Goal: Task Accomplishment & Management: Use online tool/utility

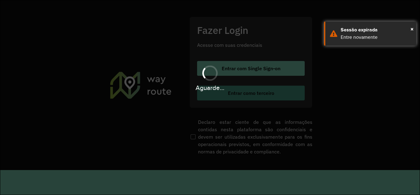
click at [234, 92] on hb-app "Aguarde... Pop-up bloqueado! Seu navegador bloqueou automáticamente a abertura …" at bounding box center [210, 97] width 420 height 195
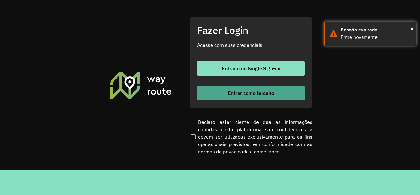
click at [234, 92] on span "Entrar como terceiro" at bounding box center [251, 92] width 46 height 5
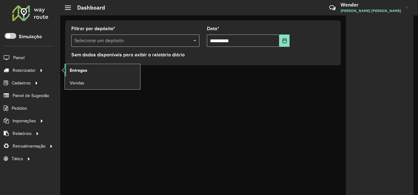
click at [97, 73] on link "Entregas" at bounding box center [102, 70] width 75 height 12
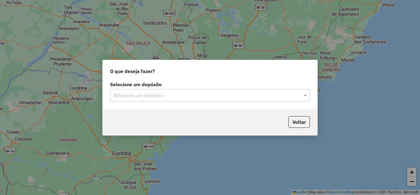
click at [139, 94] on input "text" at bounding box center [204, 95] width 182 height 7
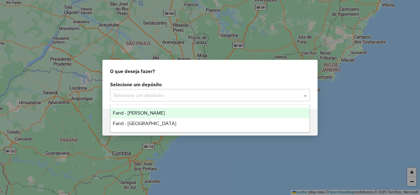
click at [141, 106] on ng-dropdown-panel "Farid - Conselheiro Lafaiete Farid - São João del Rei" at bounding box center [210, 118] width 200 height 28
click at [143, 111] on span "Farid - [PERSON_NAME]" at bounding box center [139, 112] width 52 height 5
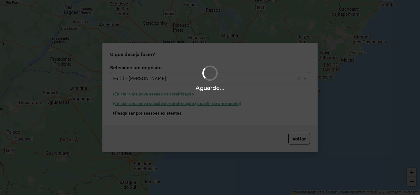
click at [145, 114] on button "Pesquisar por sessões existentes" at bounding box center [147, 113] width 74 height 10
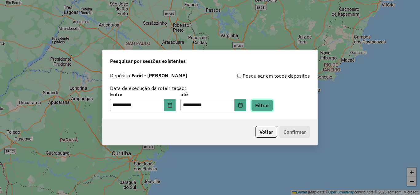
click at [268, 105] on button "Filtrar" at bounding box center [262, 105] width 22 height 12
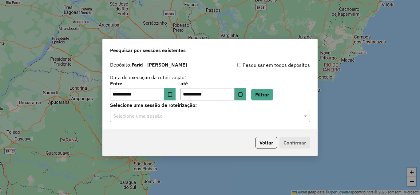
click at [186, 120] on div "Selecione uma sessão" at bounding box center [210, 116] width 200 height 12
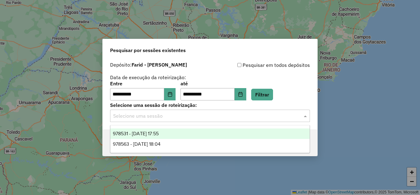
click at [179, 135] on div "978531 - 13/08/2025 17:55" at bounding box center [209, 133] width 199 height 10
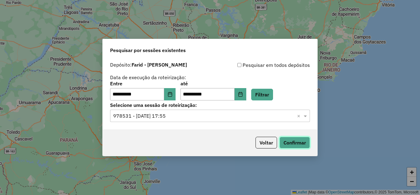
click at [294, 139] on button "Confirmar" at bounding box center [295, 143] width 30 height 12
click at [197, 115] on input "text" at bounding box center [204, 115] width 182 height 7
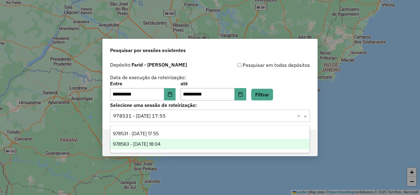
click at [186, 146] on div "978563 - 13/08/2025 18:04" at bounding box center [209, 144] width 199 height 10
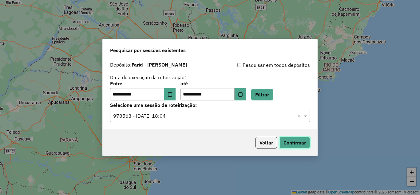
click at [304, 145] on button "Confirmar" at bounding box center [295, 143] width 30 height 12
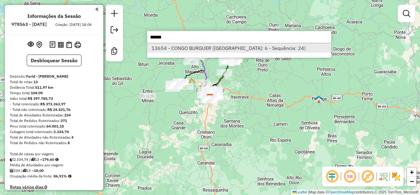
type input "*****"
click at [191, 49] on li "13654 - CONGO BURGUER (Rota: 6 - Sequência: 24)" at bounding box center [239, 47] width 184 height 9
select select "**********"
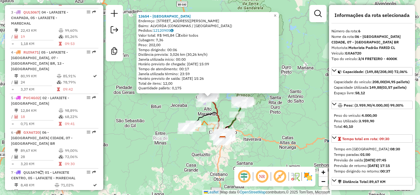
scroll to position [430, 0]
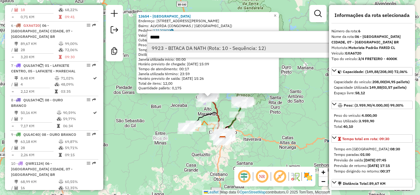
type input "****"
click at [167, 49] on li "9923 - BITACA DA NATH (Rota: 10 - Sequência: 12)" at bounding box center [239, 47] width 184 height 9
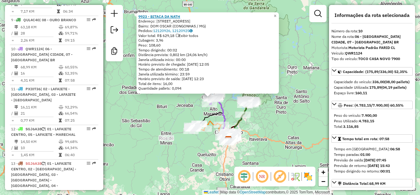
scroll to position [573, 0]
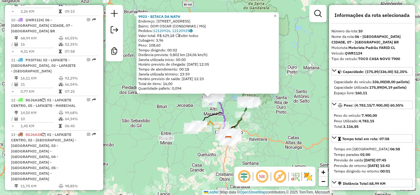
click at [230, 45] on div "Peso: 108,60" at bounding box center [207, 45] width 139 height 5
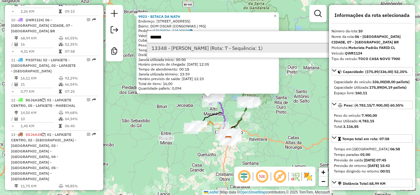
type input "*****"
click at [179, 47] on li "13348 - AROUDO PAULA (Rota: 7 - Sequência: 1)" at bounding box center [239, 47] width 184 height 9
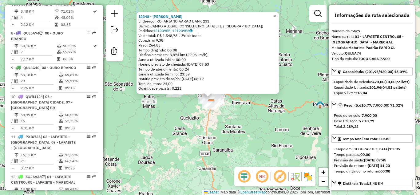
scroll to position [464, 0]
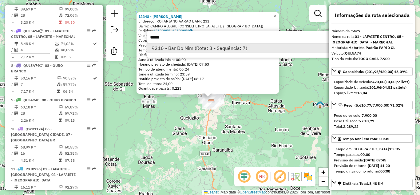
type input "****"
click at [200, 49] on li "9216 - Bar Do Nim (Rota: 3 - Sequência: 7)" at bounding box center [239, 47] width 184 height 9
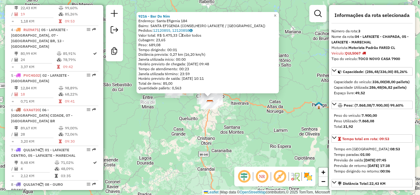
scroll to position [315, 0]
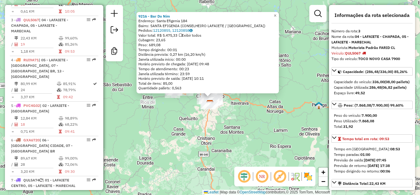
click at [266, 131] on div "9216 - Bar Do Nim Endereço: Santa Efigenia 184 Bairro: SANTA EFIGENIA (CONSELHE…" at bounding box center [210, 97] width 420 height 195
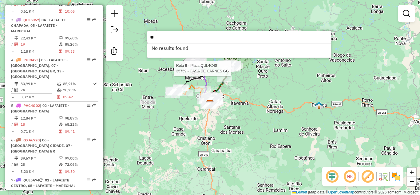
type input "*"
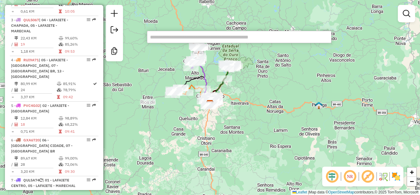
click at [230, 53] on div "Rota 8 - Placa QUL5A74 1425 - MICKEY S BURGUER Rota 9 - Placa QUL4C40 8014 - VI…" at bounding box center [210, 97] width 420 height 195
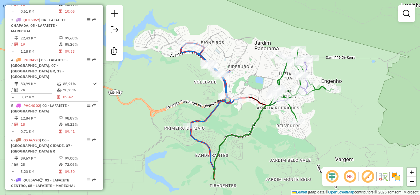
drag, startPoint x: 242, startPoint y: 101, endPoint x: 240, endPoint y: 80, distance: 21.1
click at [240, 80] on div "Janela de atendimento Grade de atendimento Capacidade Transportadoras Veículos …" at bounding box center [210, 97] width 420 height 195
